Goal: Entertainment & Leisure: Consume media (video, audio)

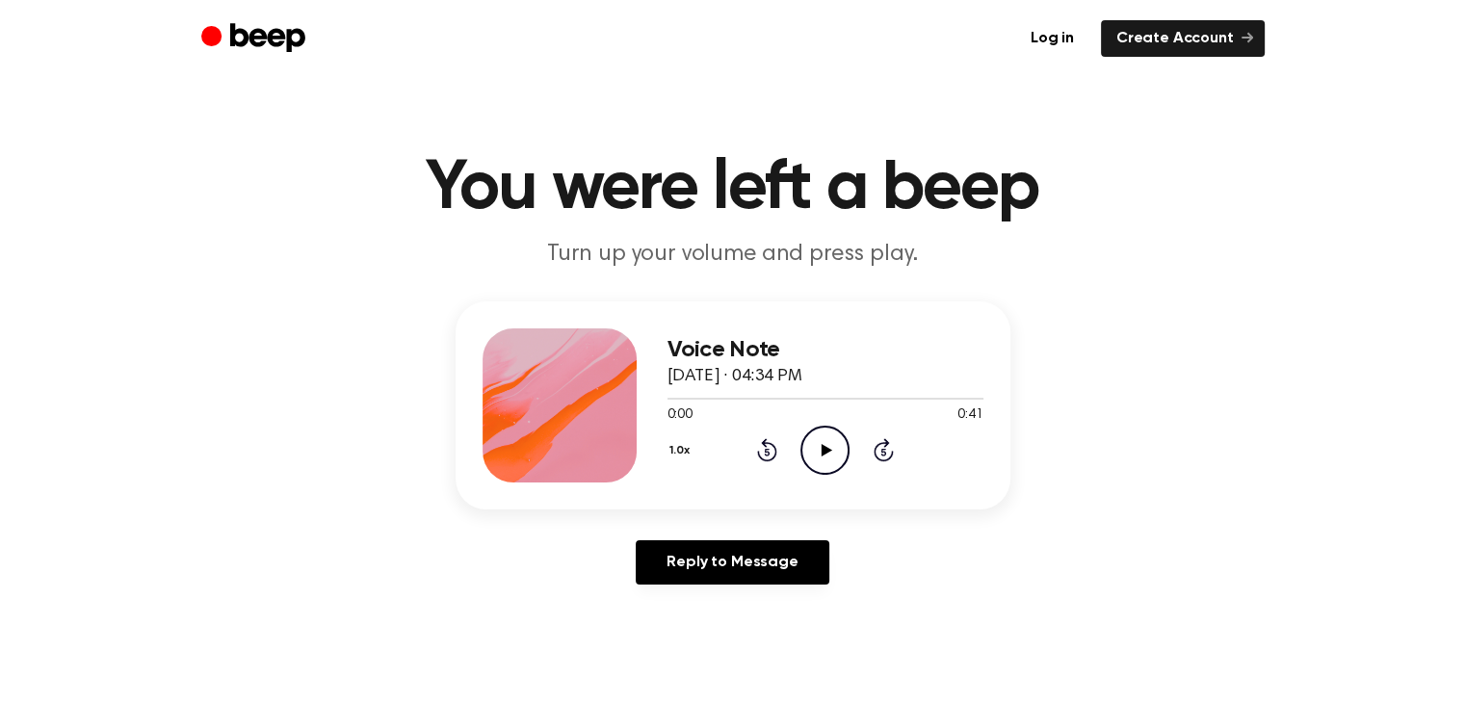
click at [806, 446] on icon "Play Audio" at bounding box center [825, 450] width 49 height 49
click at [827, 431] on icon "Play Audio" at bounding box center [825, 450] width 49 height 49
drag, startPoint x: 674, startPoint y: 391, endPoint x: 532, endPoint y: 406, distance: 143.3
click at [532, 406] on div "Voice Note [DATE] · 04:34 PM 0:02 0:41 Your browser does not support the [objec…" at bounding box center [733, 406] width 555 height 208
click at [732, 395] on div at bounding box center [826, 397] width 316 height 15
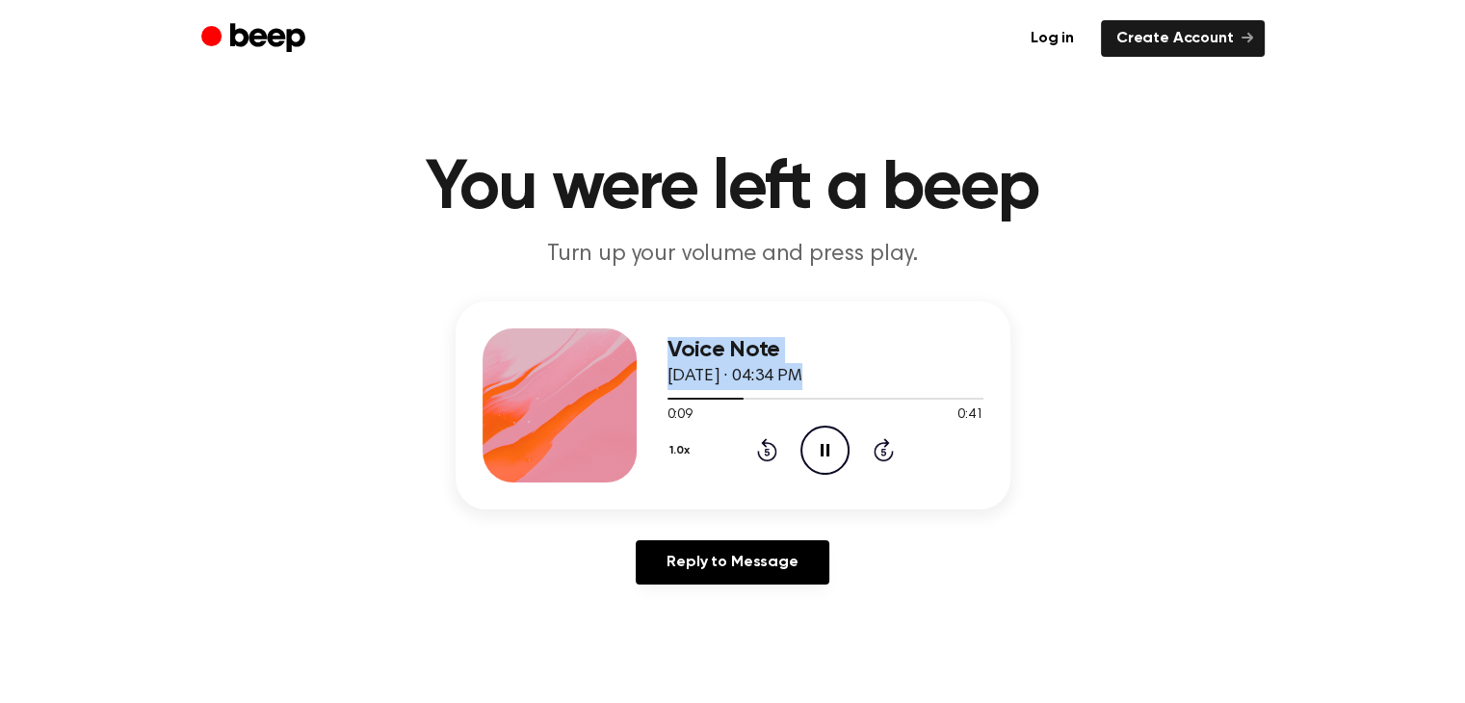
drag, startPoint x: 671, startPoint y: 399, endPoint x: 669, endPoint y: 385, distance: 13.6
click at [644, 392] on div "Voice Note [DATE] · 04:34 PM 0:09 0:41 Your browser does not support the [objec…" at bounding box center [733, 406] width 555 height 208
click at [671, 390] on div at bounding box center [826, 397] width 316 height 15
click at [668, 391] on span at bounding box center [668, 398] width 15 height 15
click at [834, 460] on icon "Play Audio" at bounding box center [825, 450] width 49 height 49
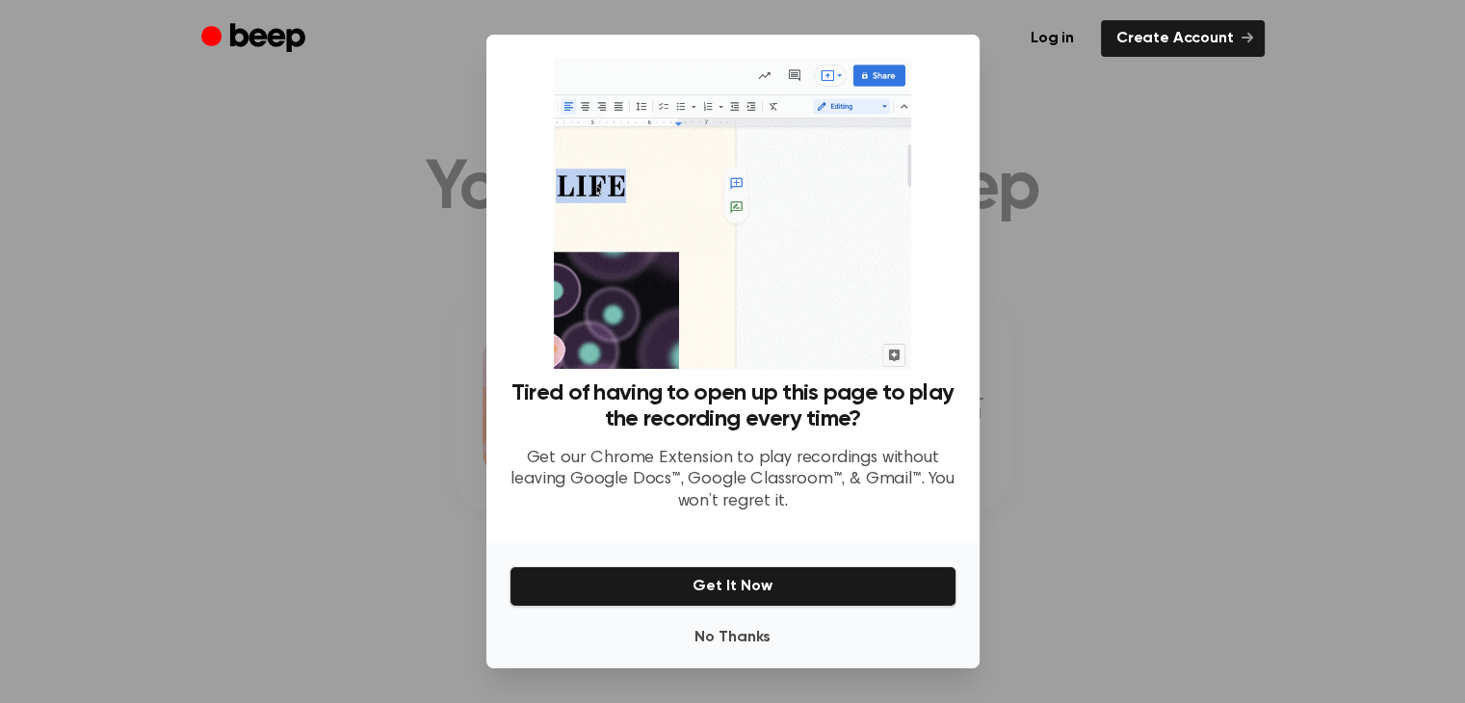
click at [771, 479] on p "Get our Chrome Extension to play recordings without leaving Google Docs™, Googl…" at bounding box center [733, 481] width 447 height 66
click at [743, 644] on button "No Thanks" at bounding box center [733, 638] width 447 height 39
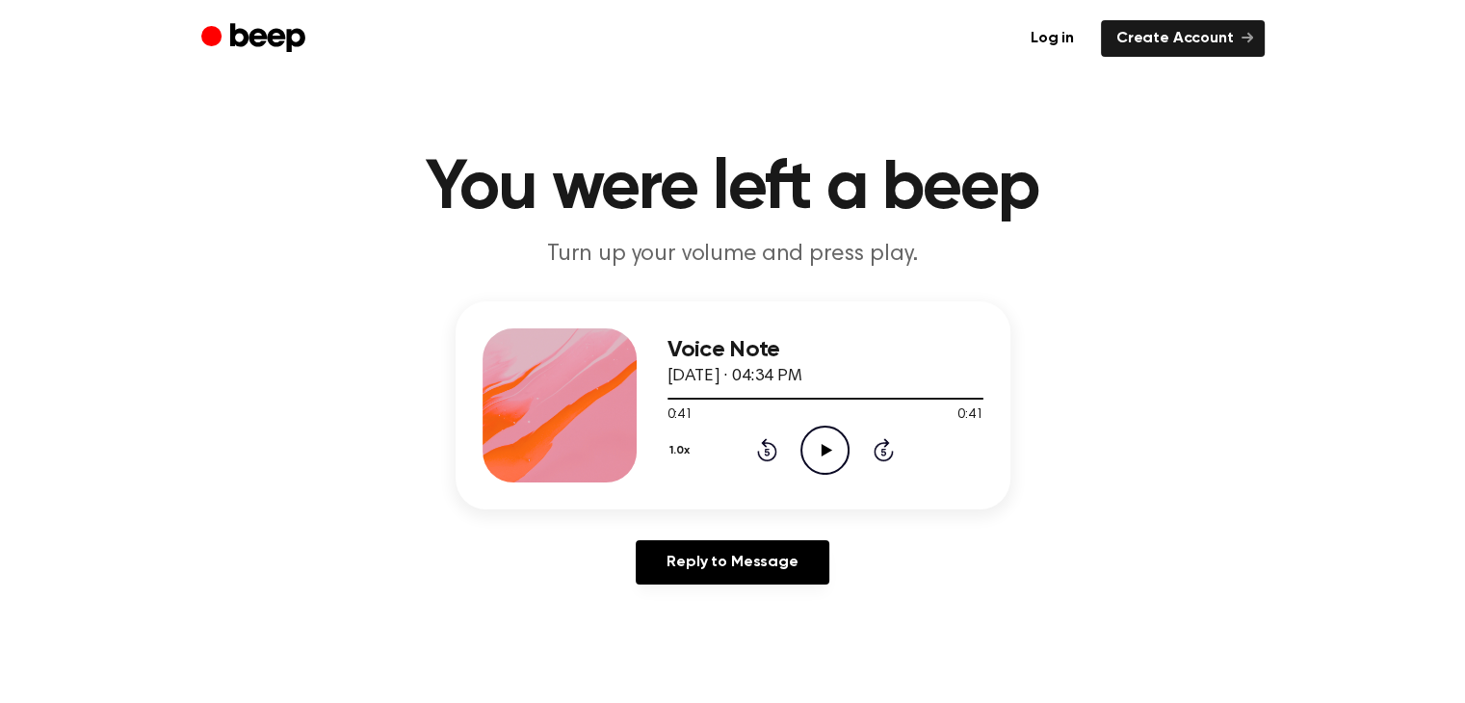
click at [815, 436] on icon "Play Audio" at bounding box center [825, 450] width 49 height 49
